Goal: Task Accomplishment & Management: Use online tool/utility

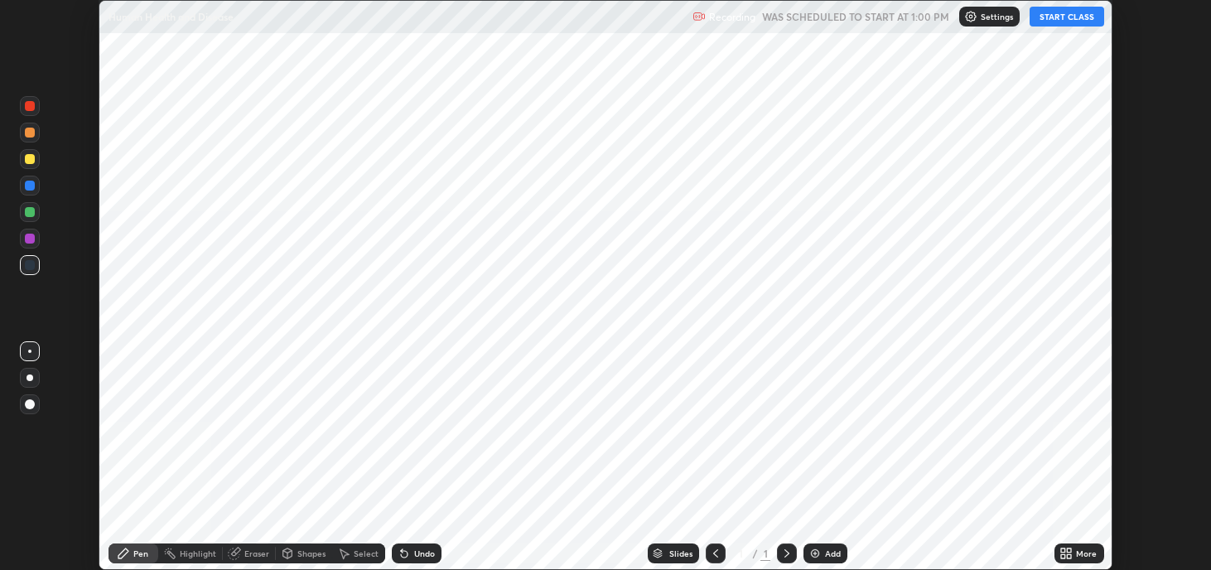
scroll to position [570, 1210]
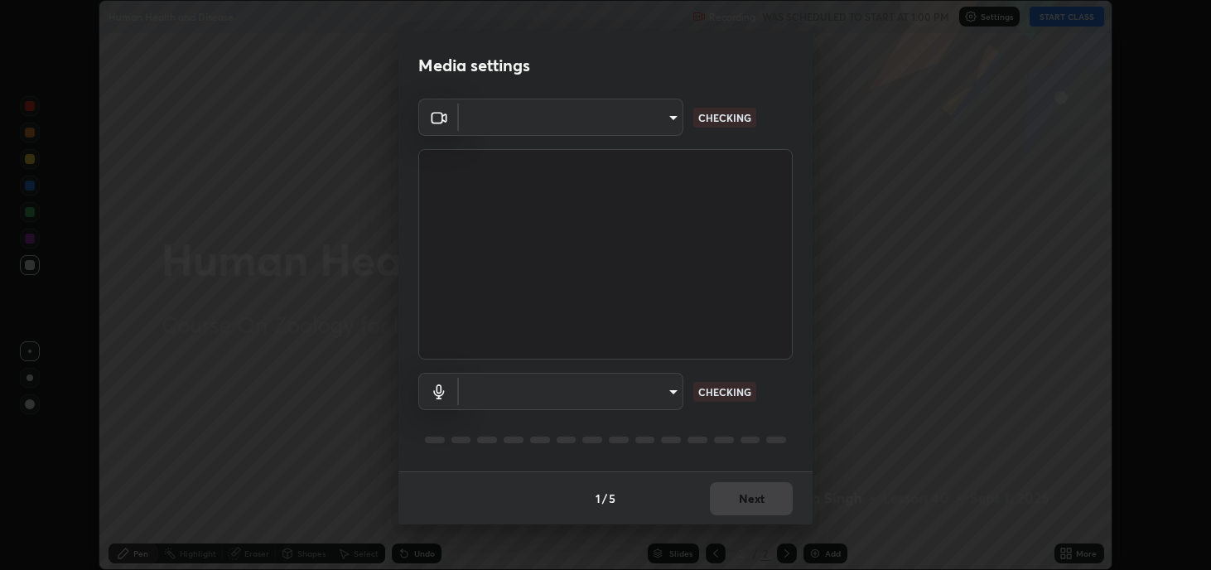
type input "2c59b190f107927fcb55c6cdfe149e37458de3dbae8a46ba74a2f9008a67dca9"
type input "communications"
click at [678, 119] on body "Erase all Human Health and Disease Recording WAS SCHEDULED TO START AT 1:00 PM …" at bounding box center [605, 285] width 1211 height 570
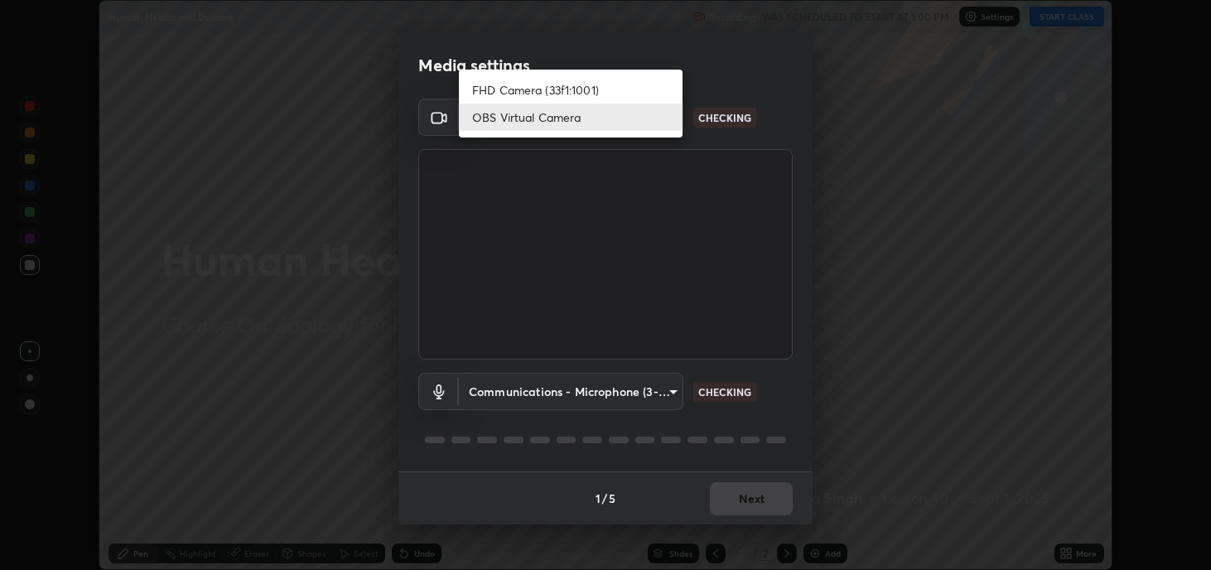
click at [630, 90] on li "FHD Camera (33f1:1001)" at bounding box center [571, 89] width 224 height 27
type input "a599f0e95922b43cbf3073e421311db4bd4404ba0295c28e28de134d1fd5a43d"
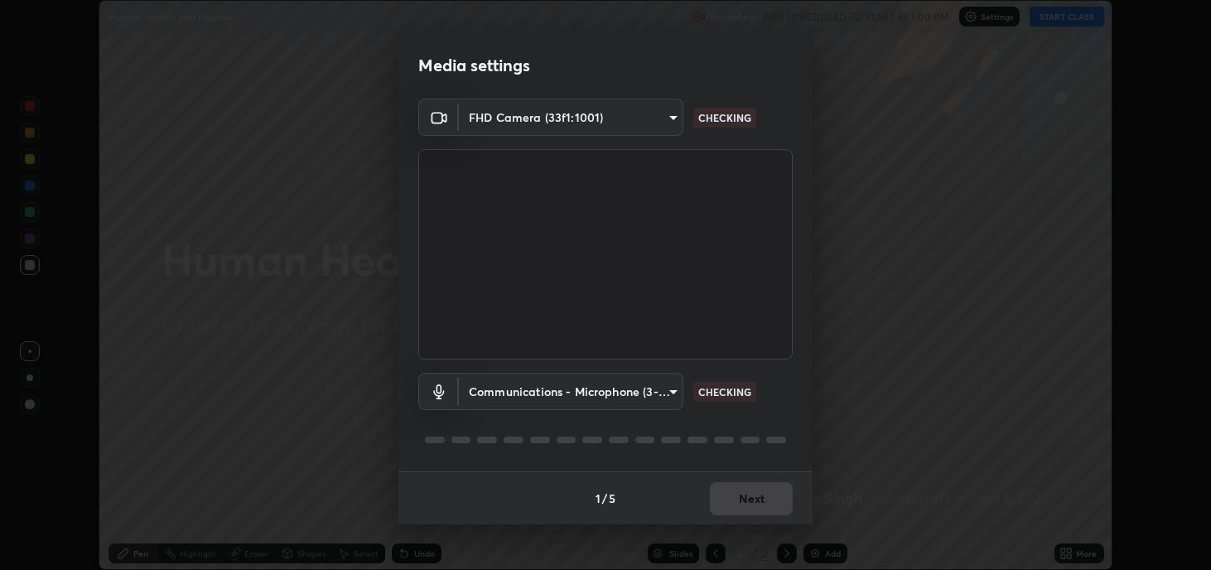
click at [678, 389] on body "Erase all Human Health and Disease Recording WAS SCHEDULED TO START AT 1:00 PM …" at bounding box center [605, 285] width 1211 height 570
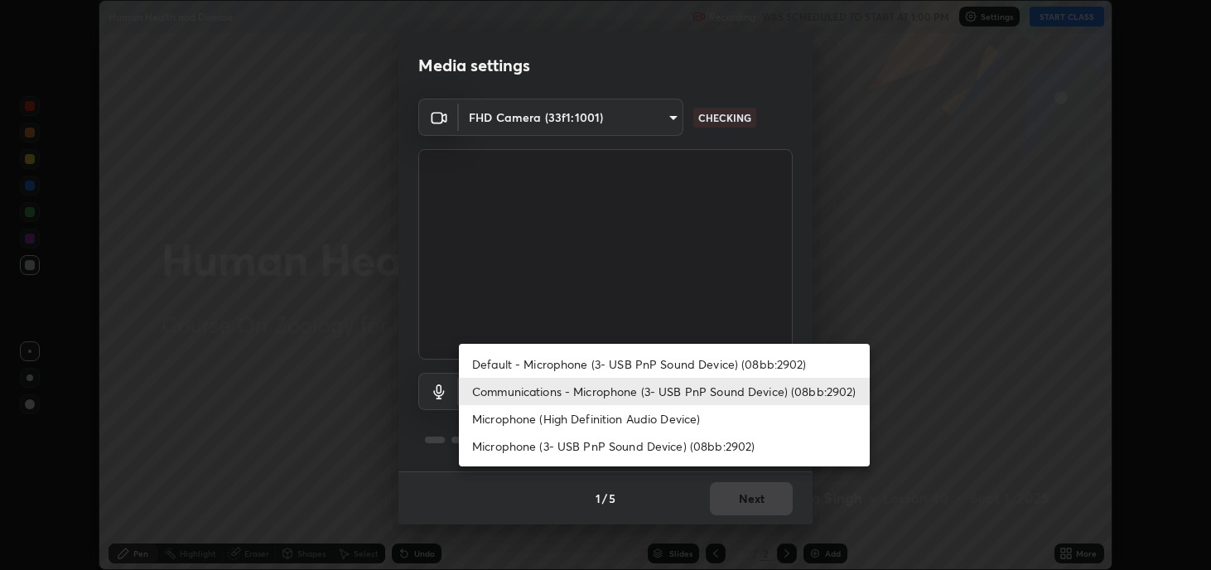
click at [616, 361] on li "Default - Microphone (3- USB PnP Sound Device) (08bb:2902)" at bounding box center [664, 363] width 411 height 27
type input "default"
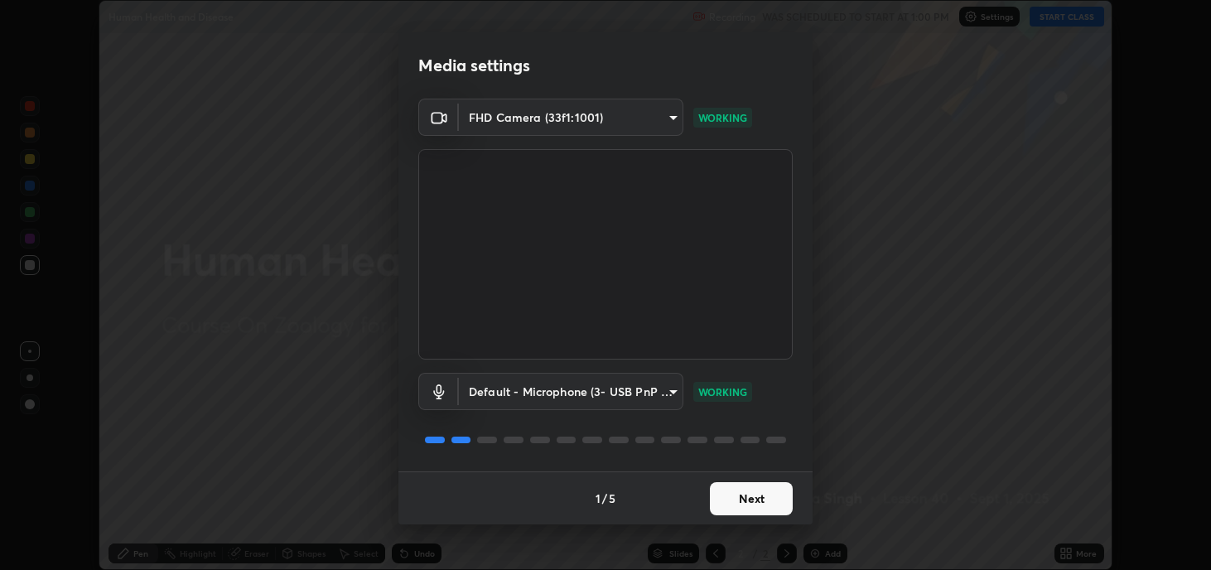
click at [739, 486] on button "Next" at bounding box center [751, 498] width 83 height 33
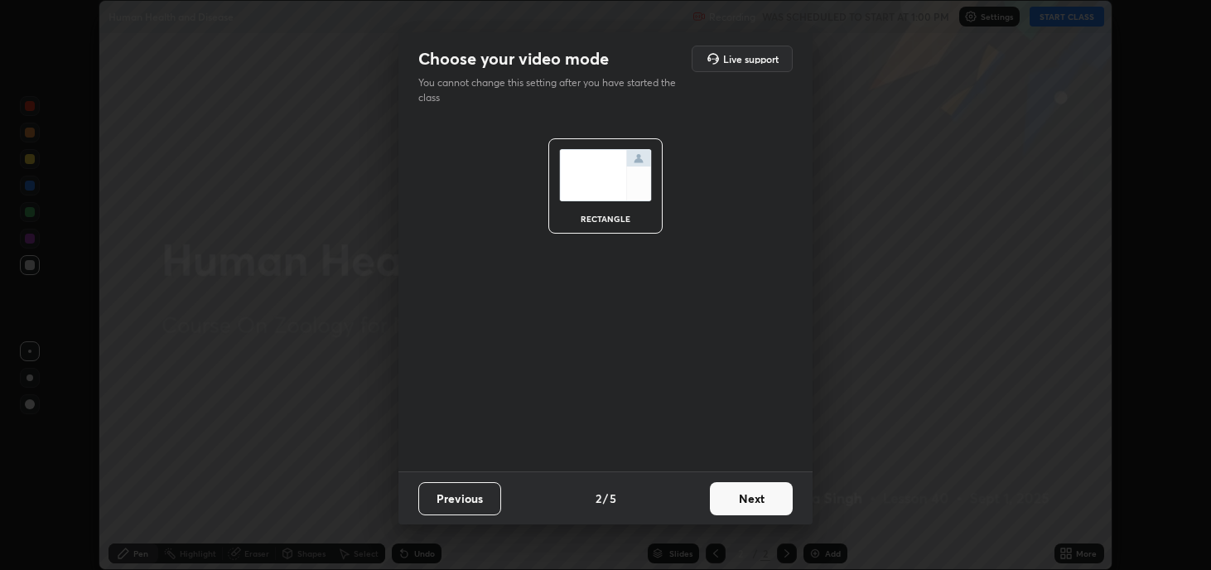
click at [758, 495] on button "Next" at bounding box center [751, 498] width 83 height 33
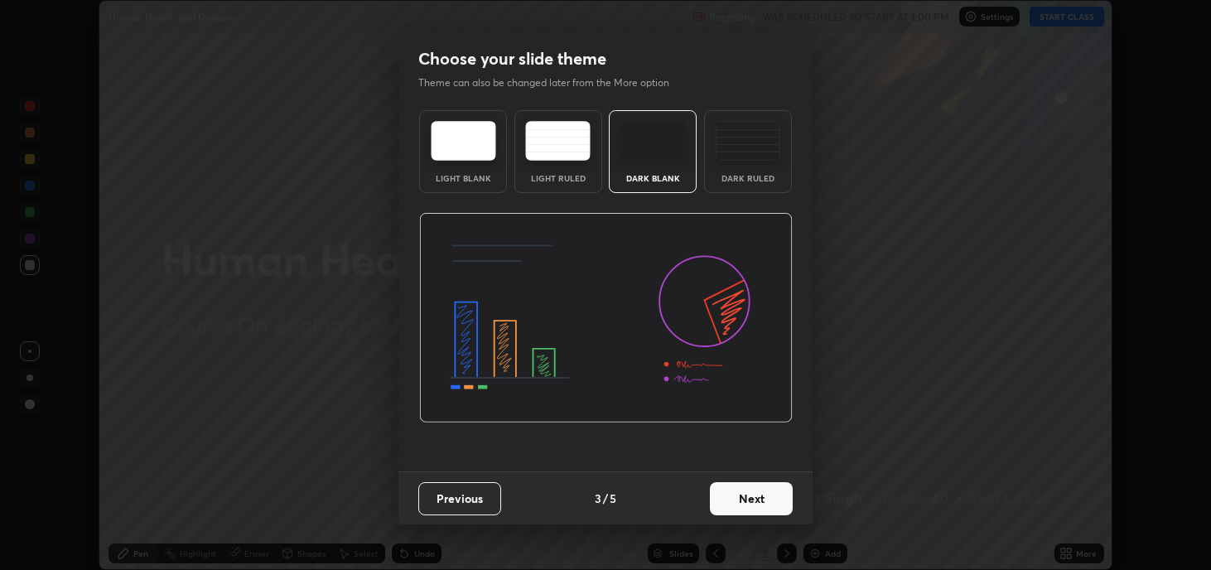
click at [756, 500] on button "Next" at bounding box center [751, 498] width 83 height 33
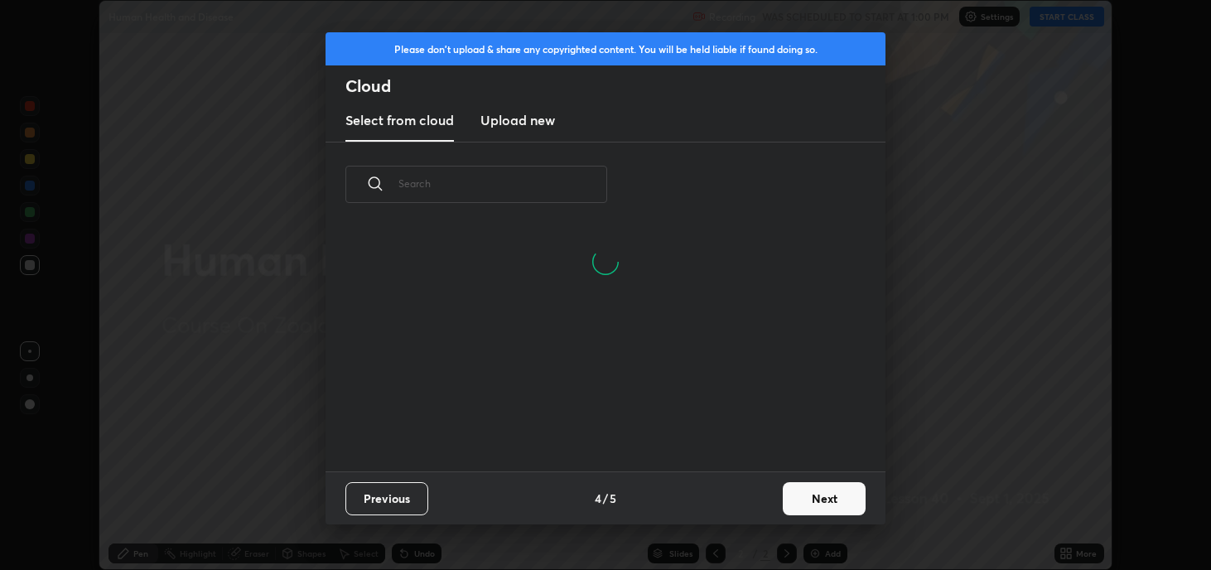
click at [799, 498] on button "Next" at bounding box center [824, 498] width 83 height 33
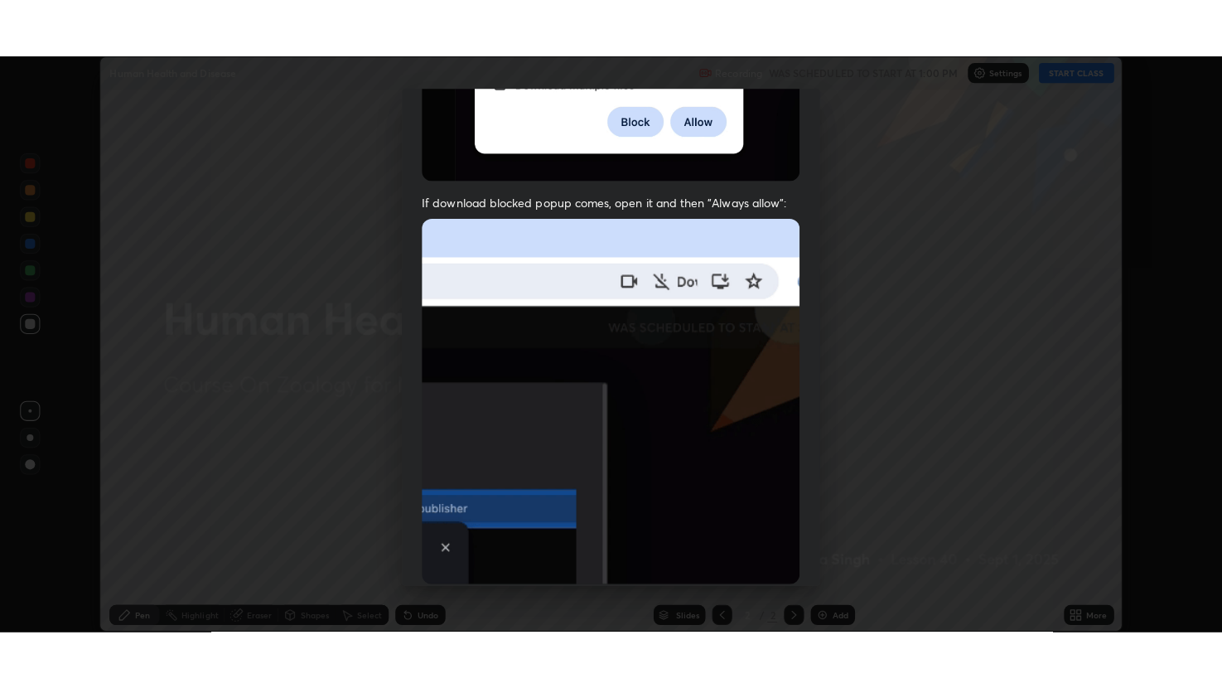
scroll to position [336, 0]
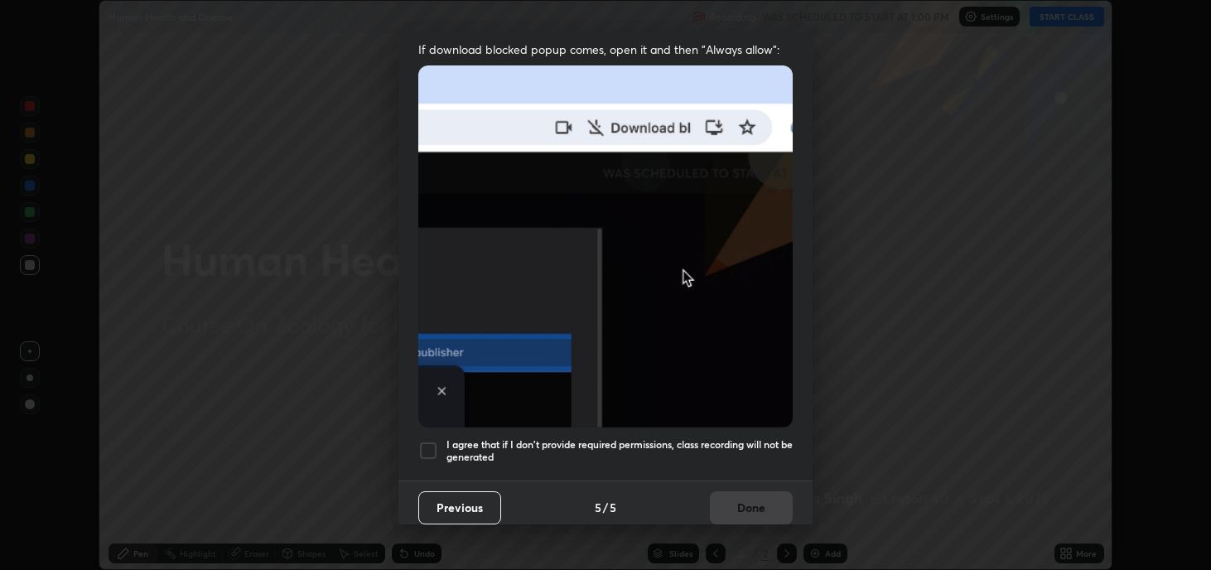
click at [430, 441] on div at bounding box center [428, 451] width 20 height 20
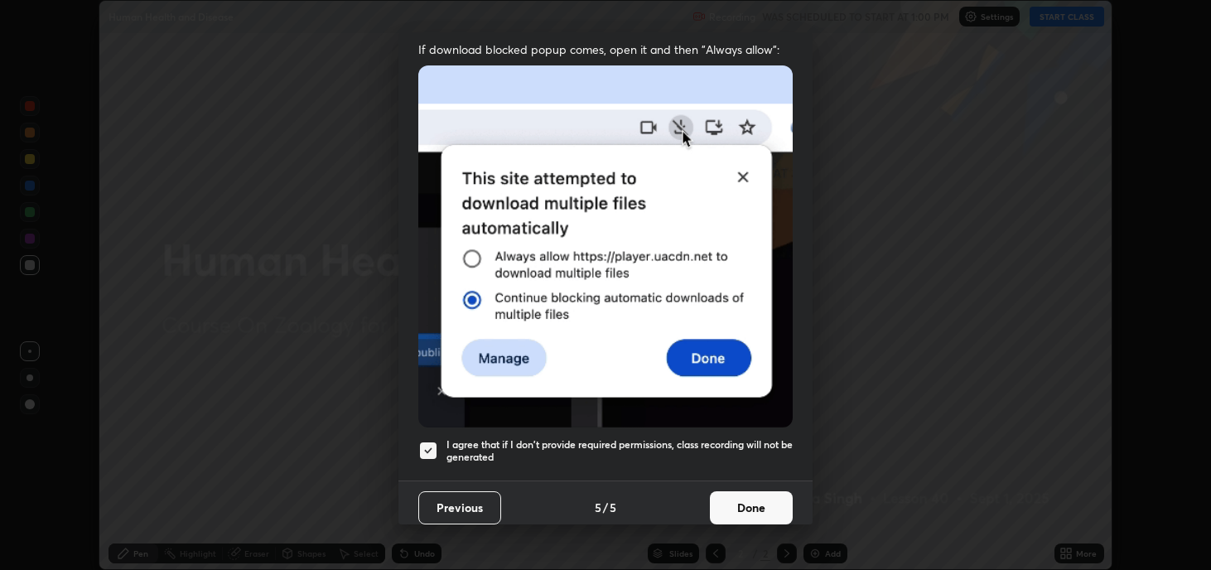
click at [741, 498] on button "Done" at bounding box center [751, 507] width 83 height 33
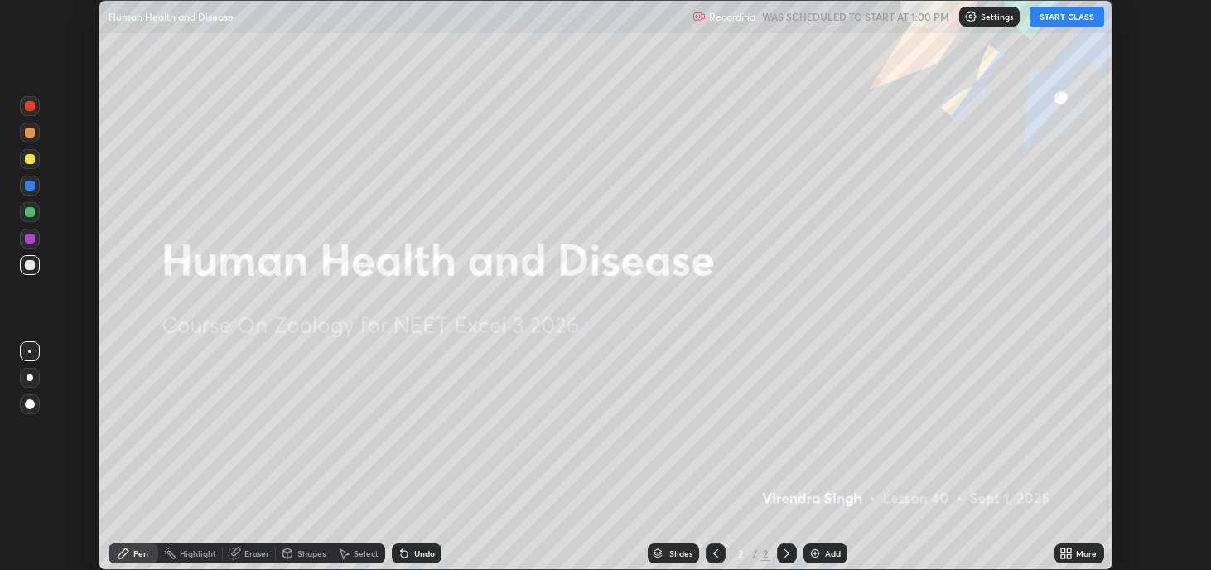
click at [1060, 17] on button "START CLASS" at bounding box center [1067, 17] width 75 height 20
click at [1065, 553] on icon at bounding box center [1066, 553] width 13 height 13
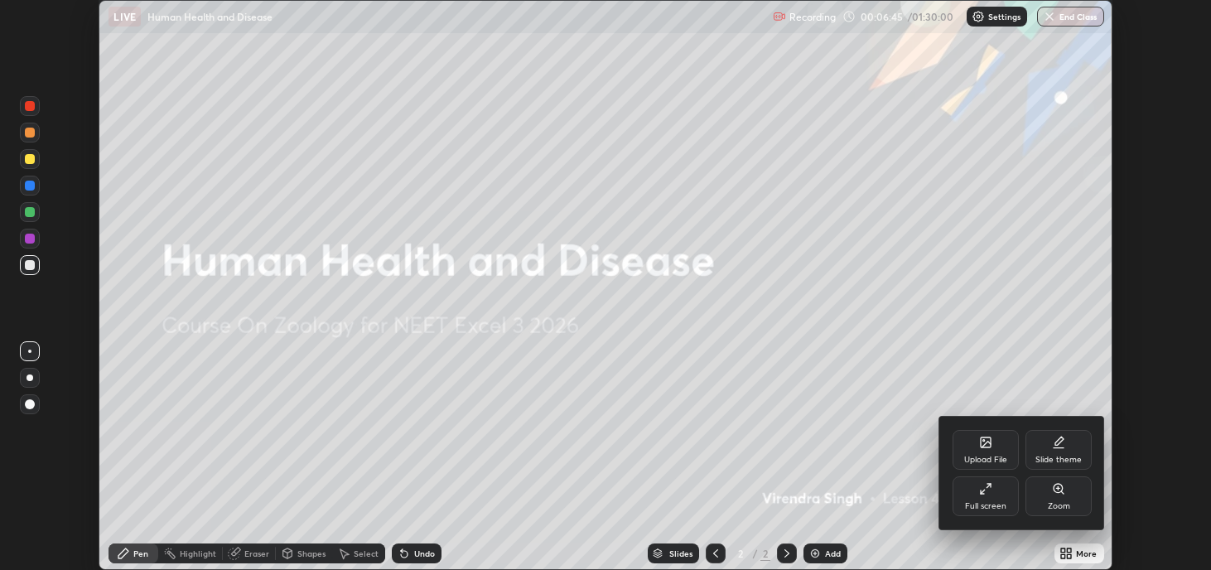
click at [984, 491] on icon at bounding box center [985, 488] width 13 height 13
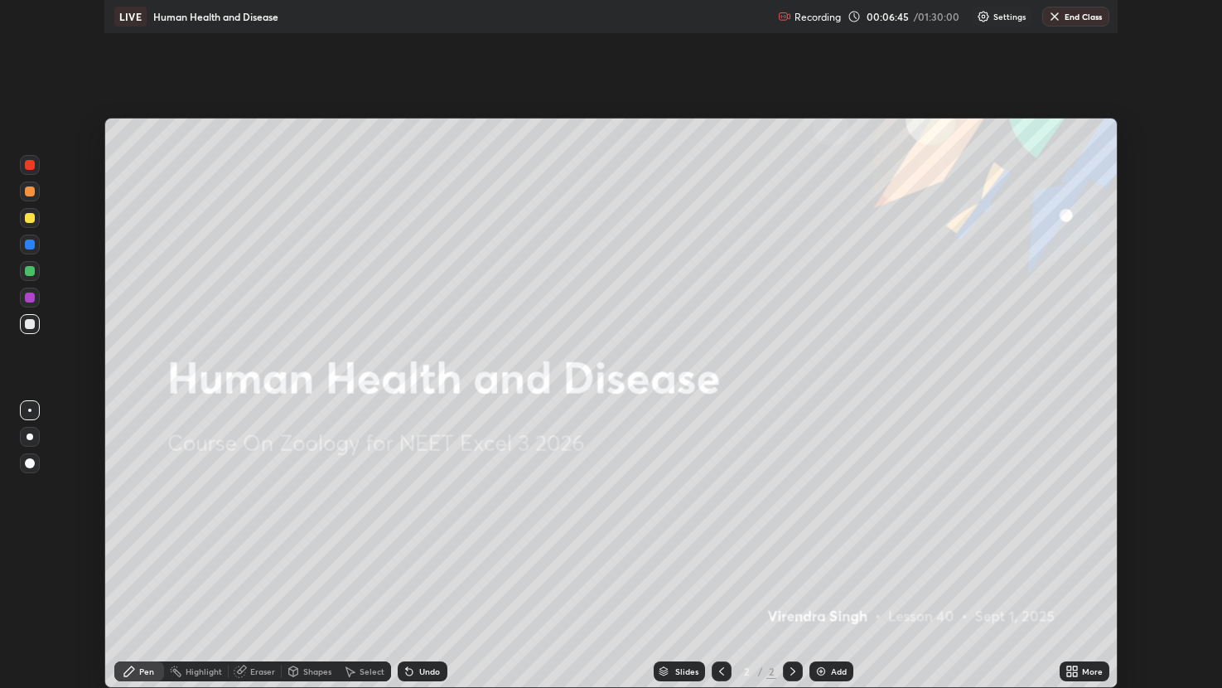
scroll to position [688, 1222]
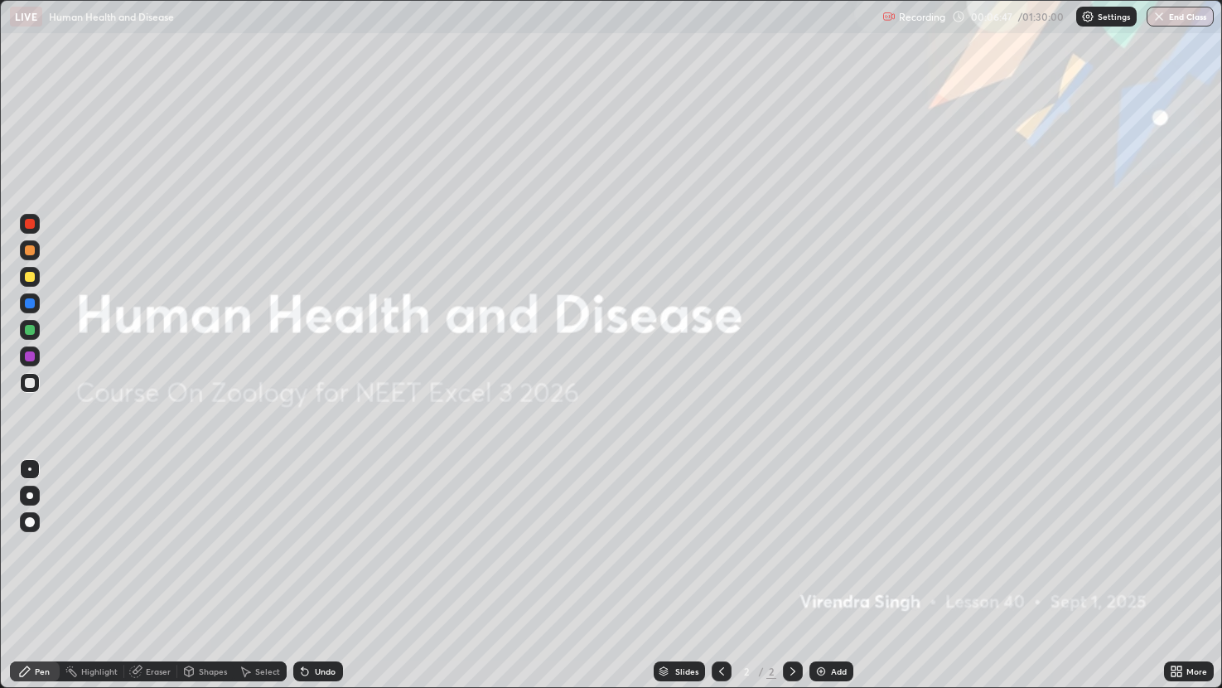
click at [838, 569] on div "Add" at bounding box center [831, 671] width 44 height 20
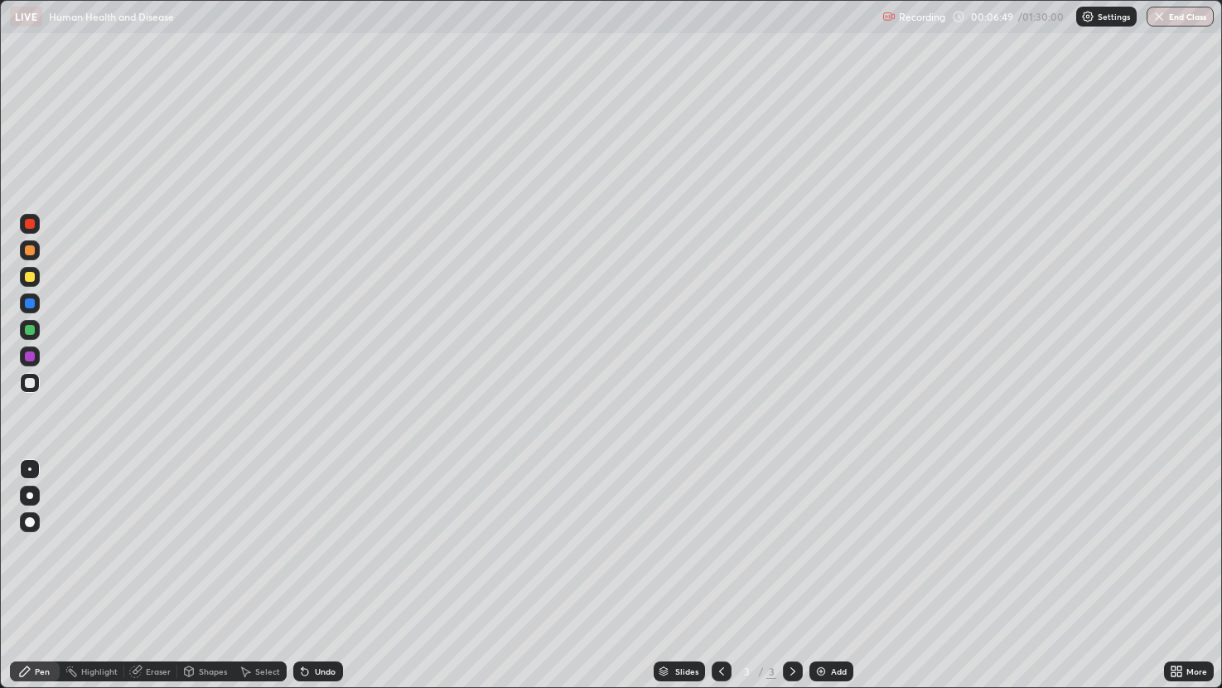
click at [35, 278] on div at bounding box center [30, 277] width 20 height 20
click at [29, 250] on div at bounding box center [30, 250] width 10 height 10
click at [827, 569] on div "Add" at bounding box center [831, 671] width 44 height 20
click at [28, 503] on div at bounding box center [30, 495] width 20 height 20
click at [326, 569] on div "Undo" at bounding box center [325, 671] width 21 height 8
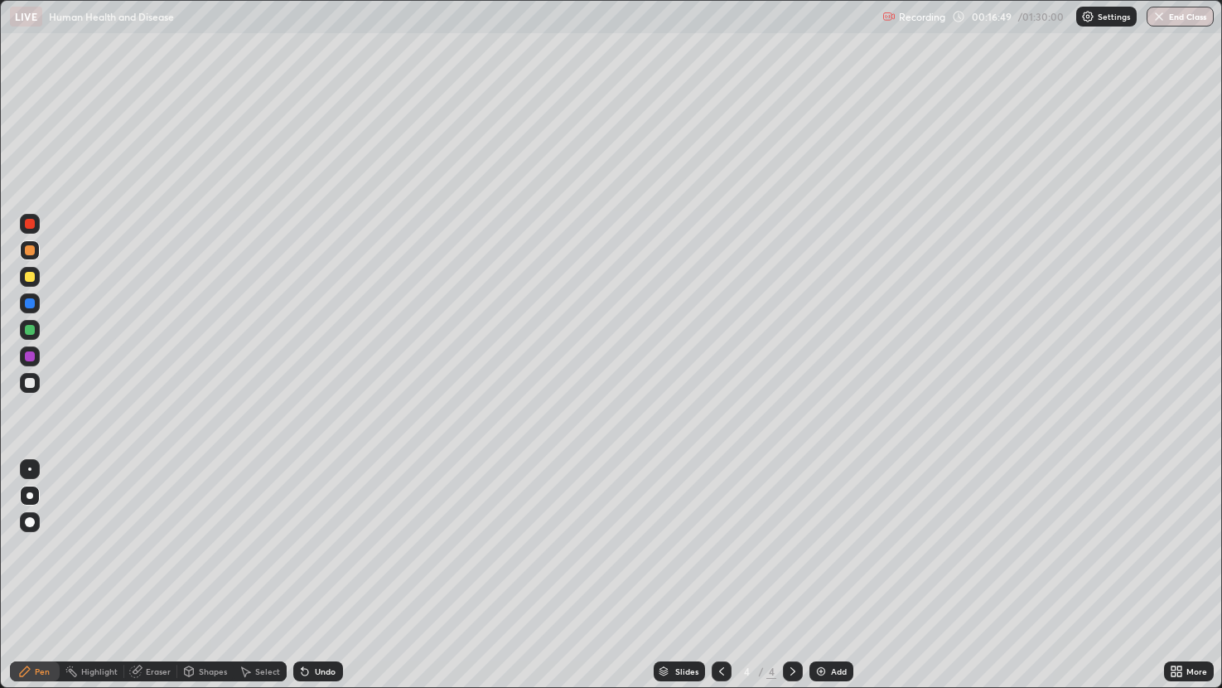
click at [319, 569] on div "Undo" at bounding box center [325, 671] width 21 height 8
click at [28, 278] on div at bounding box center [30, 277] width 10 height 10
click at [37, 326] on div at bounding box center [30, 330] width 20 height 20
click at [154, 569] on div "Eraser" at bounding box center [158, 671] width 25 height 8
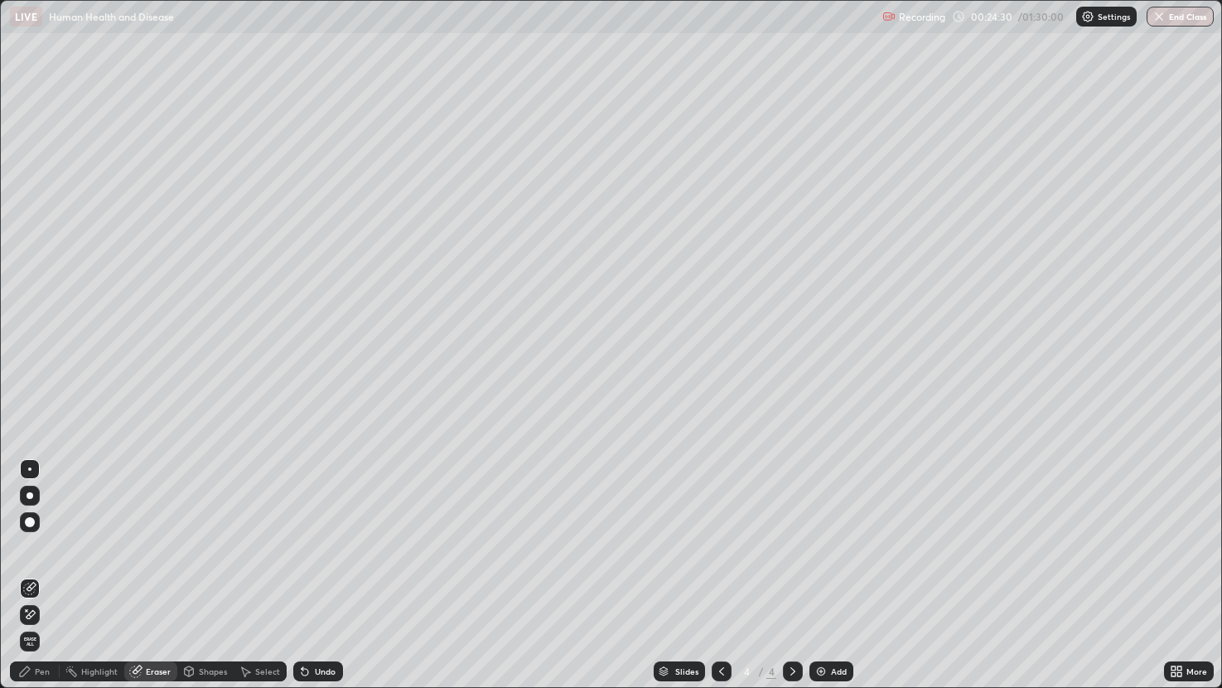
click at [36, 569] on div "Pen" at bounding box center [42, 671] width 15 height 8
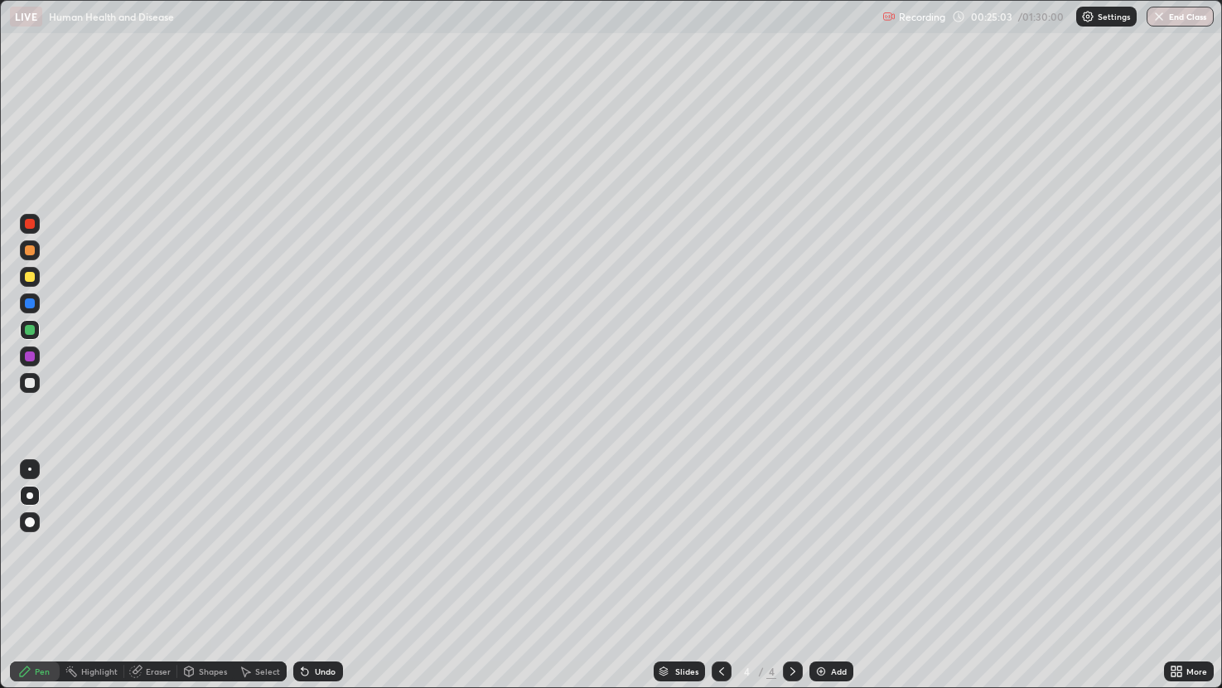
click at [35, 253] on div at bounding box center [30, 250] width 20 height 20
click at [315, 569] on div "Undo" at bounding box center [318, 671] width 50 height 20
click at [318, 569] on div "Undo" at bounding box center [325, 671] width 21 height 8
click at [311, 569] on div "Undo" at bounding box center [318, 671] width 50 height 20
click at [309, 569] on icon at bounding box center [304, 670] width 13 height 13
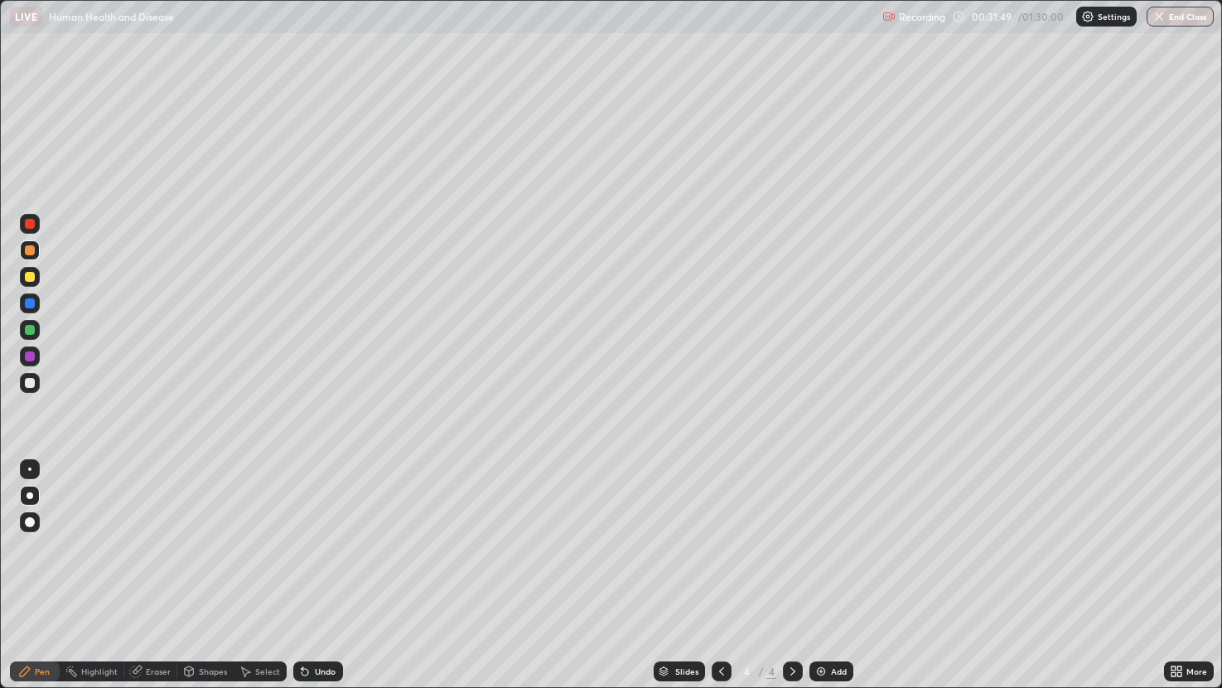
click at [825, 569] on img at bounding box center [820, 670] width 13 height 13
click at [719, 569] on icon at bounding box center [721, 670] width 13 height 13
click at [789, 569] on icon at bounding box center [792, 670] width 13 height 13
click at [834, 569] on div "Add" at bounding box center [839, 671] width 16 height 8
click at [722, 569] on div at bounding box center [722, 670] width 20 height 33
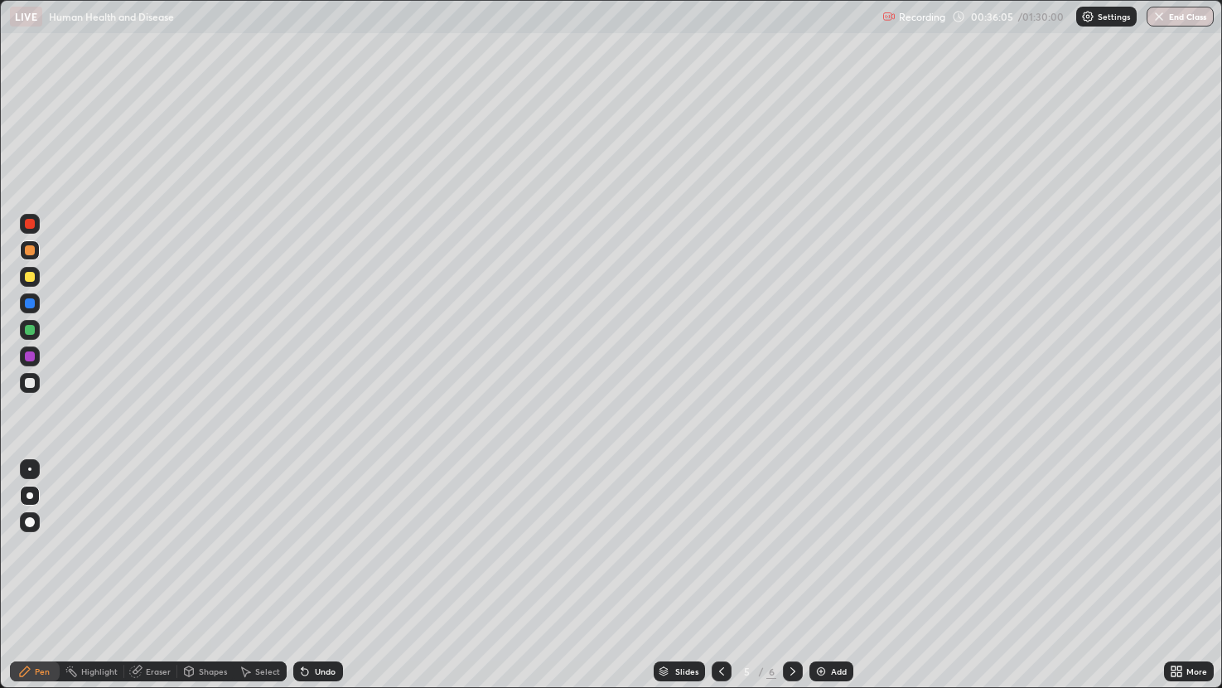
click at [792, 569] on icon at bounding box center [792, 670] width 13 height 13
click at [715, 569] on icon at bounding box center [721, 670] width 13 height 13
click at [783, 569] on div at bounding box center [793, 671] width 20 height 20
click at [37, 280] on div at bounding box center [30, 277] width 20 height 20
click at [31, 302] on div at bounding box center [30, 303] width 10 height 10
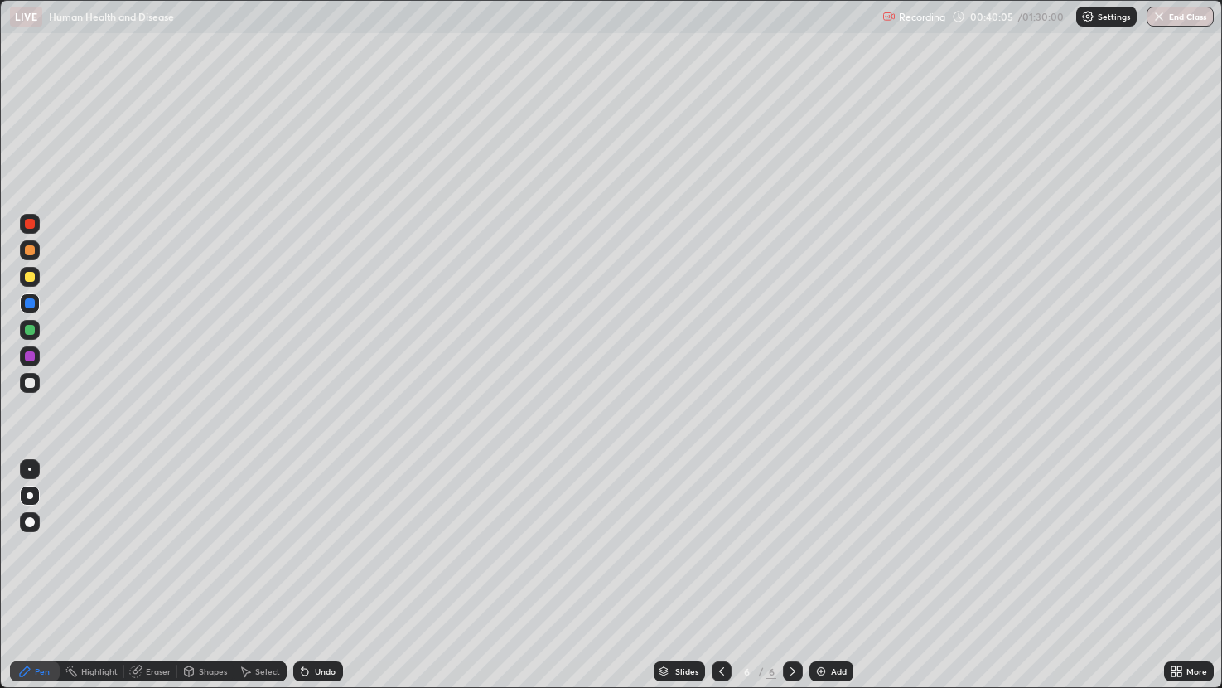
click at [27, 282] on div at bounding box center [30, 277] width 20 height 20
click at [316, 569] on div "Undo" at bounding box center [325, 671] width 21 height 8
click at [319, 569] on div "Undo" at bounding box center [325, 671] width 21 height 8
click at [323, 569] on div "Undo" at bounding box center [315, 670] width 56 height 33
click at [324, 569] on div "Undo" at bounding box center [315, 670] width 56 height 33
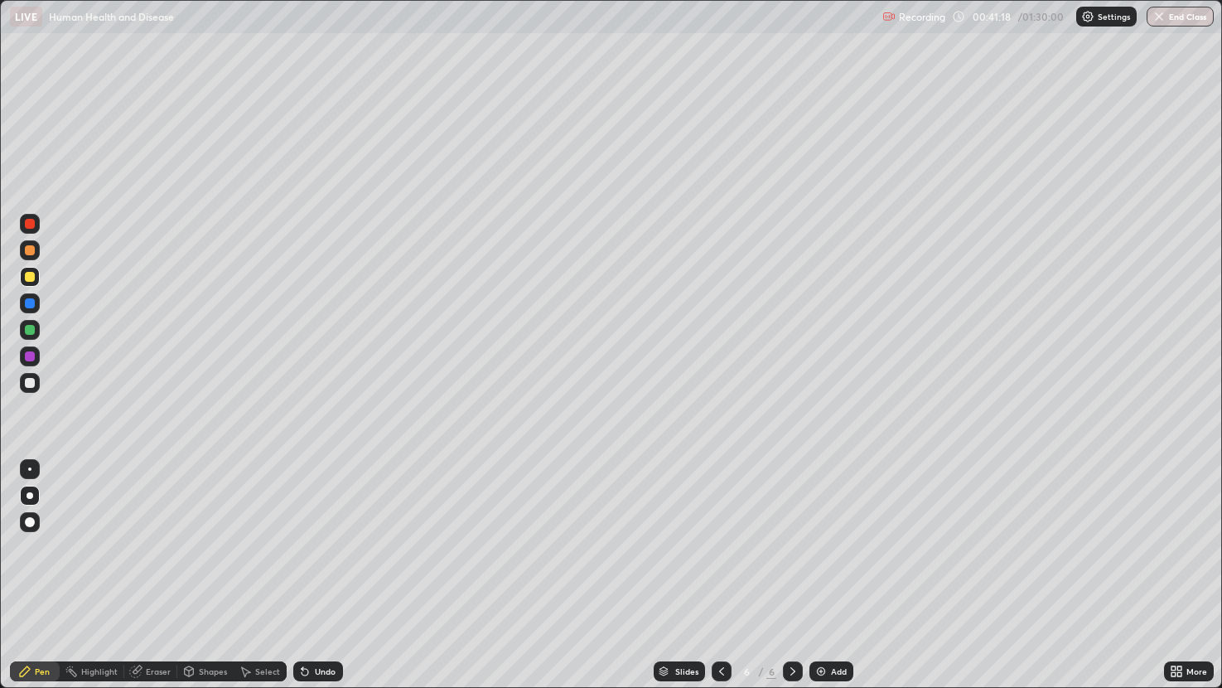
click at [321, 569] on div "Undo" at bounding box center [318, 671] width 50 height 20
click at [317, 569] on div "Undo" at bounding box center [325, 671] width 21 height 8
click at [321, 569] on div "Undo" at bounding box center [318, 671] width 50 height 20
click at [324, 569] on div "Undo" at bounding box center [325, 671] width 21 height 8
click at [325, 569] on div "Undo" at bounding box center [325, 671] width 21 height 8
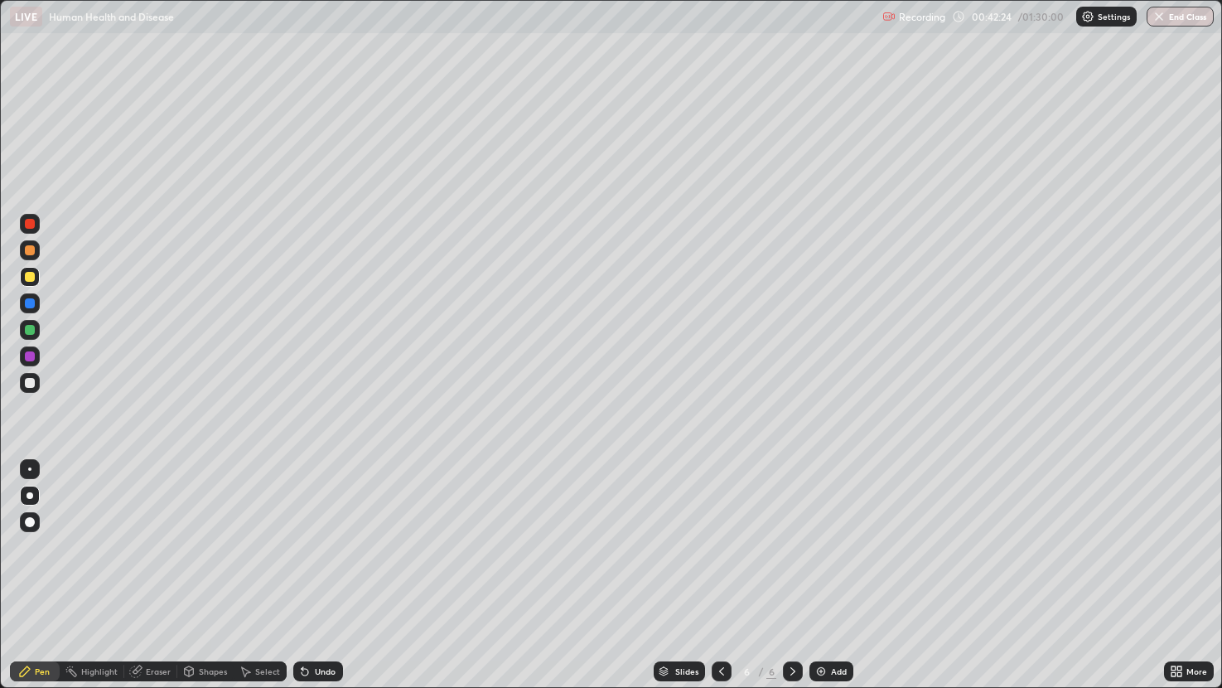
click at [321, 569] on div "Undo" at bounding box center [325, 671] width 21 height 8
click at [318, 569] on div "Undo" at bounding box center [325, 671] width 21 height 8
click at [321, 569] on div "Undo" at bounding box center [325, 671] width 21 height 8
click at [309, 569] on div "Undo" at bounding box center [318, 671] width 50 height 20
click at [311, 569] on div "Undo" at bounding box center [318, 671] width 50 height 20
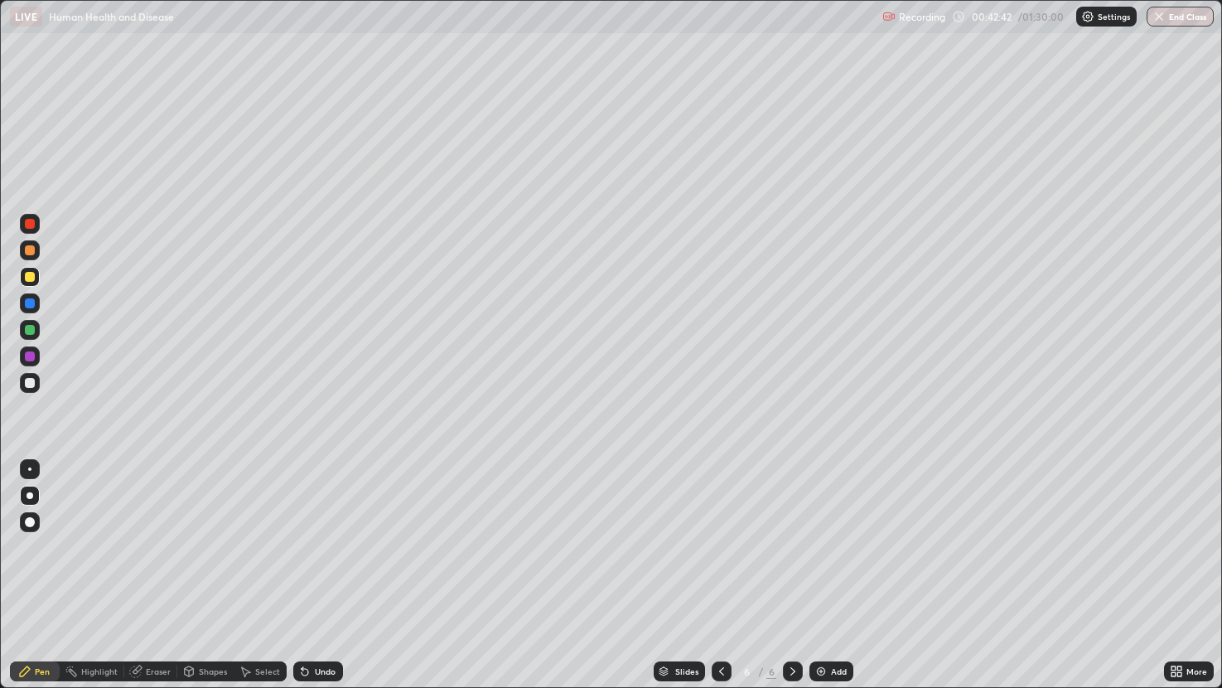
click at [325, 569] on div "Undo" at bounding box center [325, 671] width 21 height 8
click at [334, 569] on div "Undo" at bounding box center [318, 671] width 50 height 20
click at [335, 569] on div "Undo" at bounding box center [318, 671] width 50 height 20
click at [333, 569] on div "Undo" at bounding box center [318, 671] width 50 height 20
click at [327, 569] on div "Undo" at bounding box center [318, 671] width 50 height 20
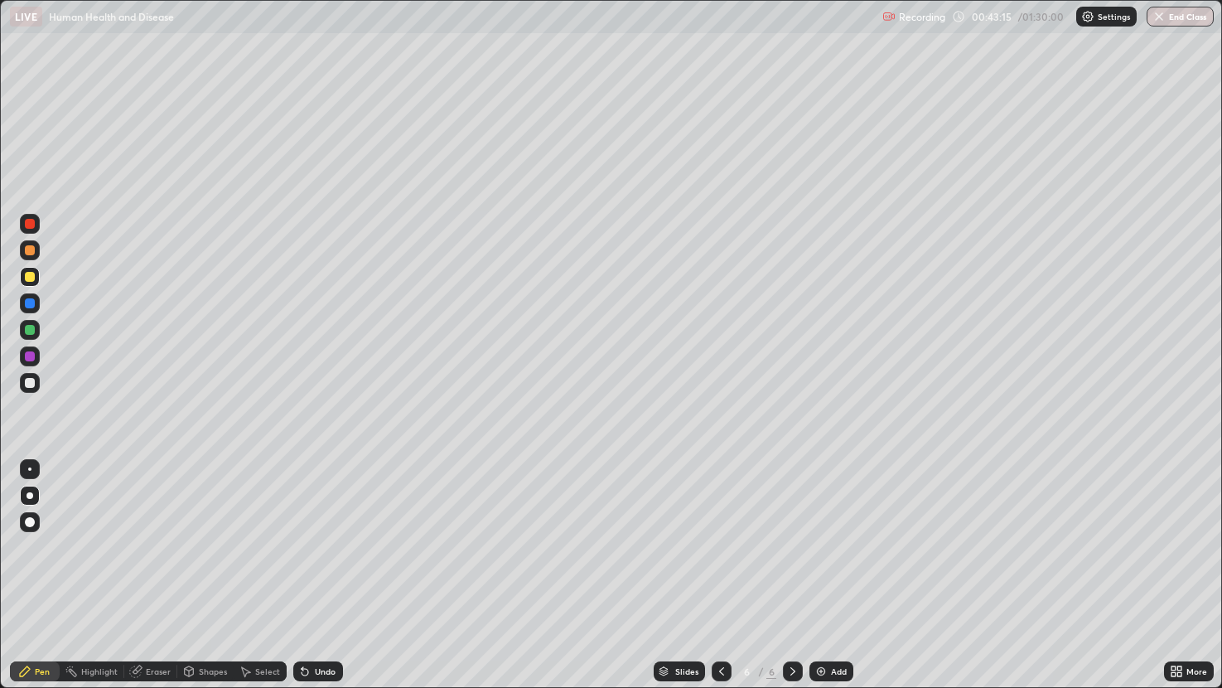
click at [330, 569] on div "Undo" at bounding box center [325, 671] width 21 height 8
click at [28, 257] on div at bounding box center [30, 250] width 20 height 20
click at [35, 278] on div at bounding box center [30, 277] width 20 height 20
click at [31, 253] on div at bounding box center [30, 250] width 10 height 10
click at [28, 383] on div at bounding box center [30, 383] width 10 height 10
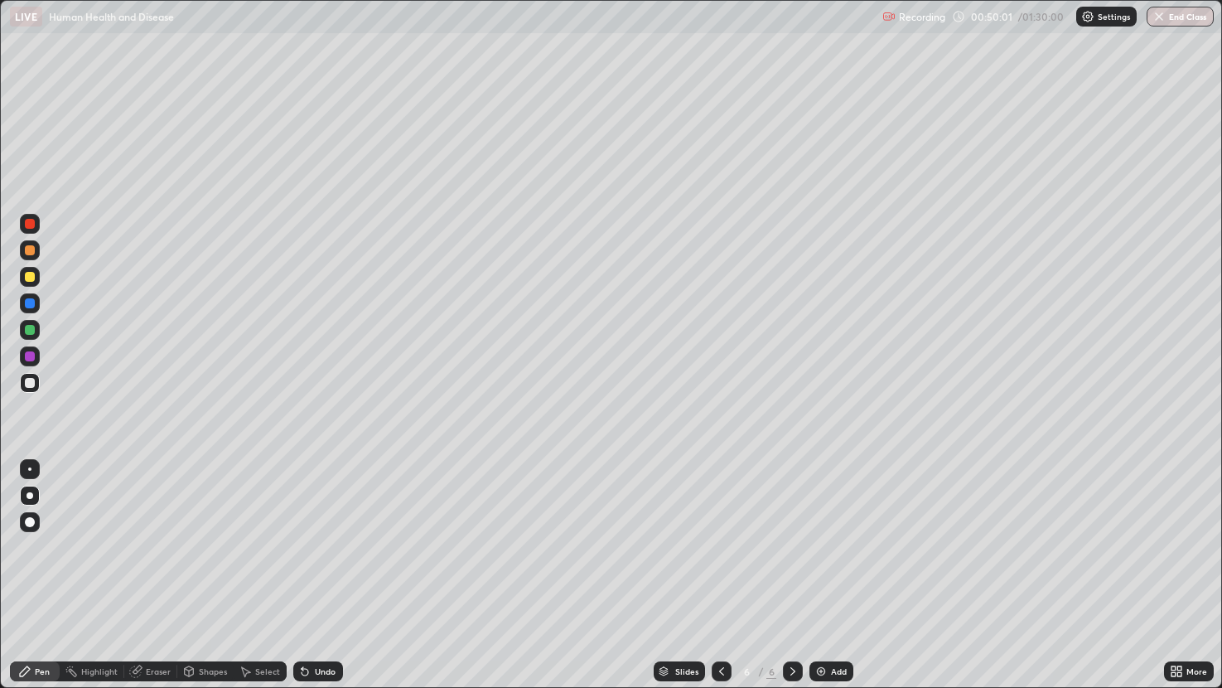
click at [36, 355] on div at bounding box center [30, 356] width 20 height 20
click at [829, 569] on div "Add" at bounding box center [831, 671] width 44 height 20
click at [31, 251] on div at bounding box center [30, 250] width 10 height 10
click at [36, 280] on div at bounding box center [30, 277] width 20 height 20
click at [30, 251] on div at bounding box center [30, 250] width 10 height 10
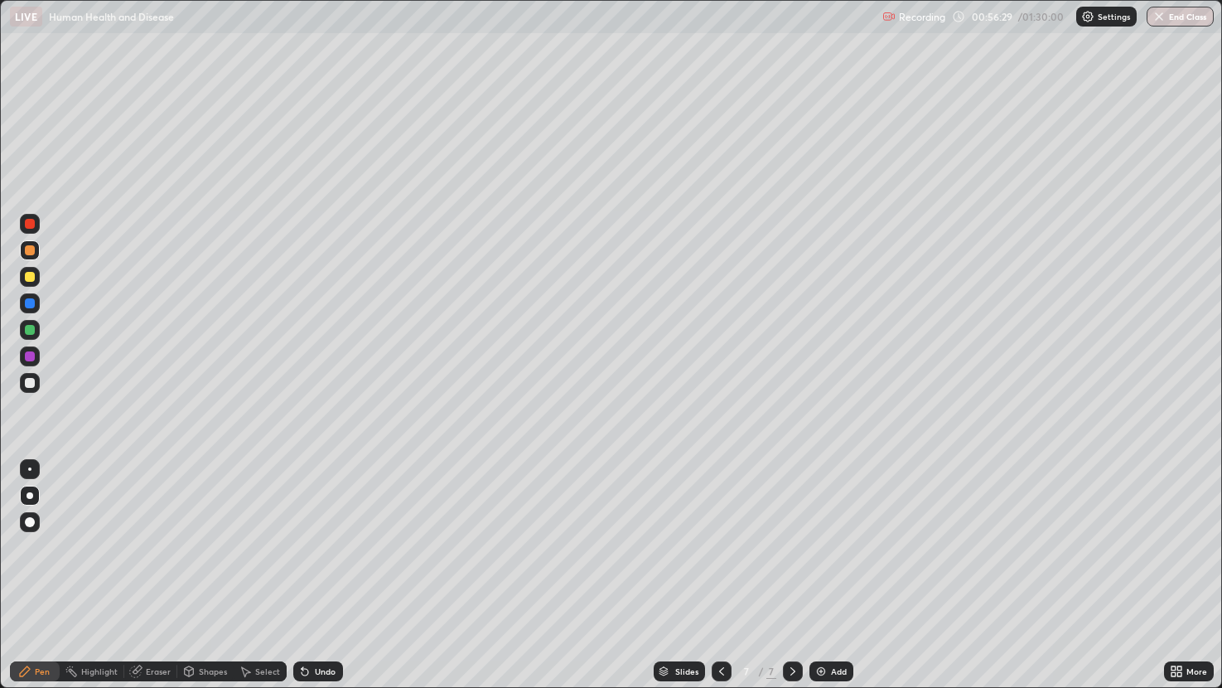
click at [27, 244] on div at bounding box center [30, 250] width 20 height 20
click at [28, 280] on div at bounding box center [30, 277] width 10 height 10
click at [28, 225] on div at bounding box center [30, 224] width 10 height 10
click at [28, 277] on div at bounding box center [30, 277] width 10 height 10
click at [26, 252] on div at bounding box center [30, 250] width 10 height 10
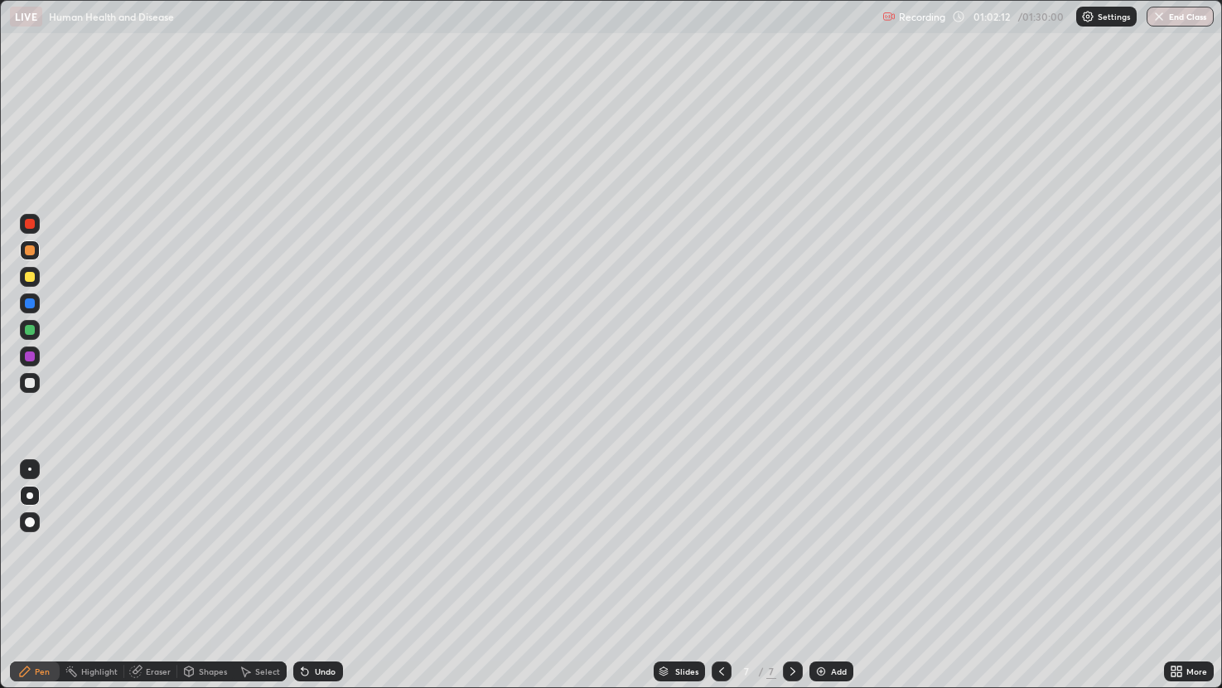
click at [25, 278] on div at bounding box center [30, 277] width 10 height 10
click at [26, 259] on div at bounding box center [30, 250] width 20 height 20
click at [828, 569] on div "Add" at bounding box center [831, 671] width 44 height 20
click at [326, 569] on div "Undo" at bounding box center [325, 671] width 21 height 8
click at [1173, 22] on button "End Class" at bounding box center [1180, 17] width 67 height 20
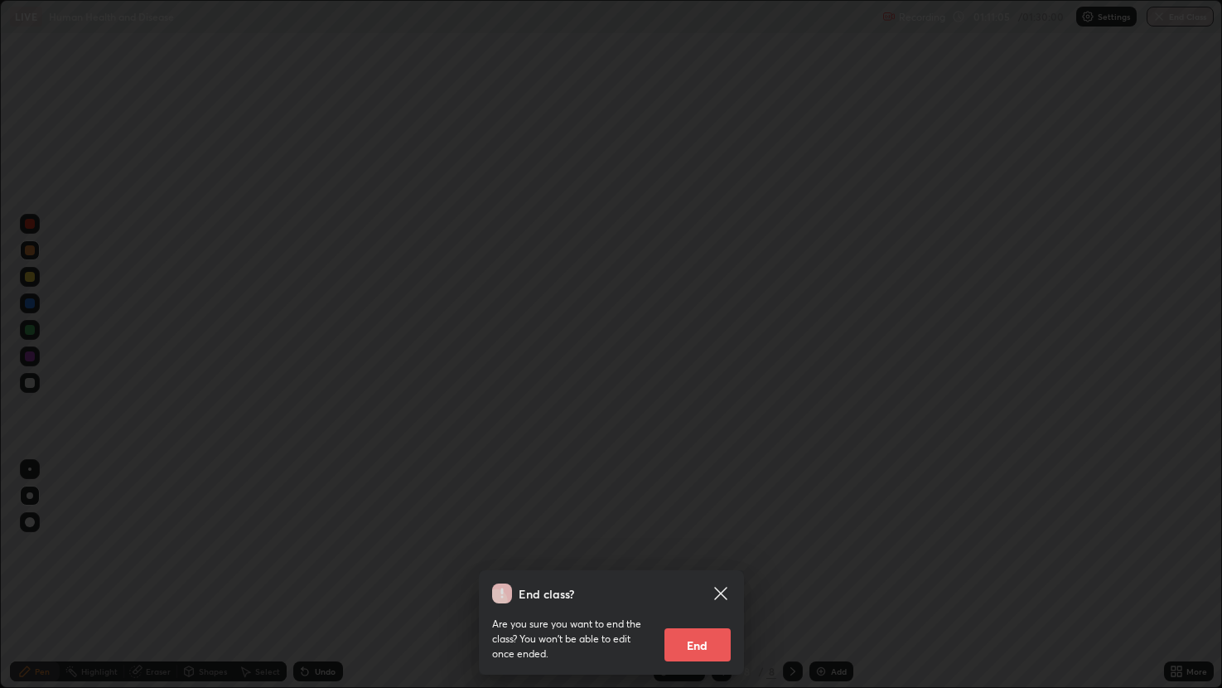
click at [706, 569] on button "End" at bounding box center [697, 644] width 66 height 33
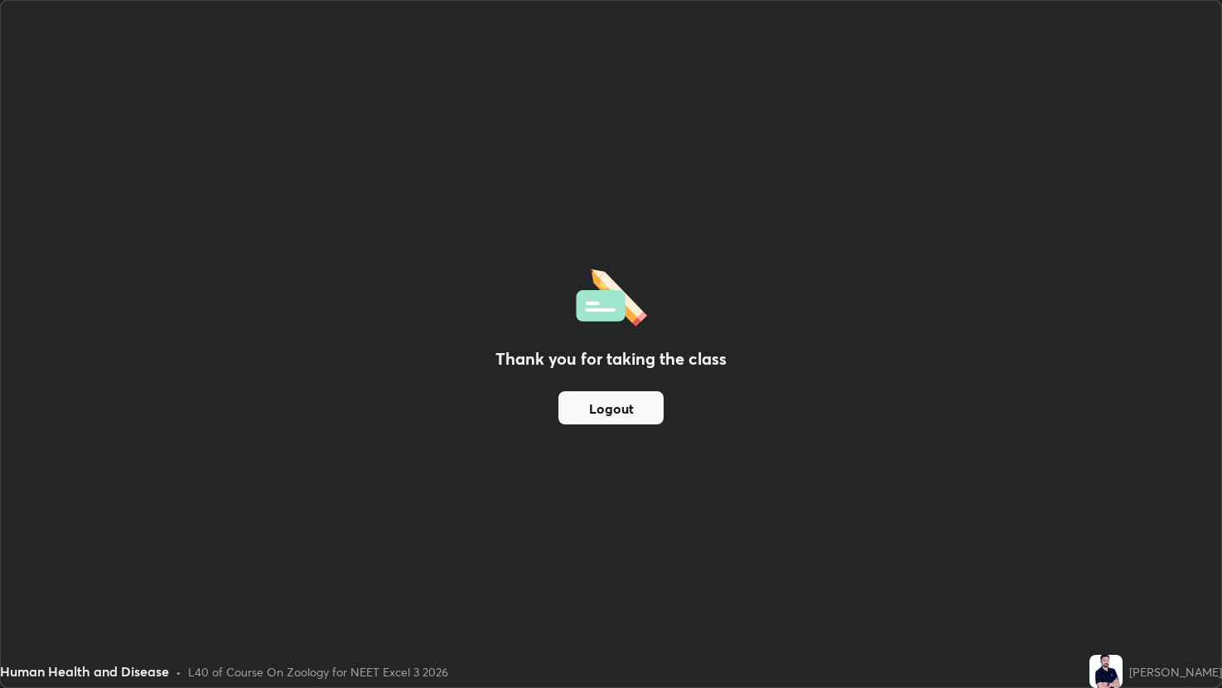
click at [625, 417] on button "Logout" at bounding box center [610, 407] width 105 height 33
